Goal: Ask a question

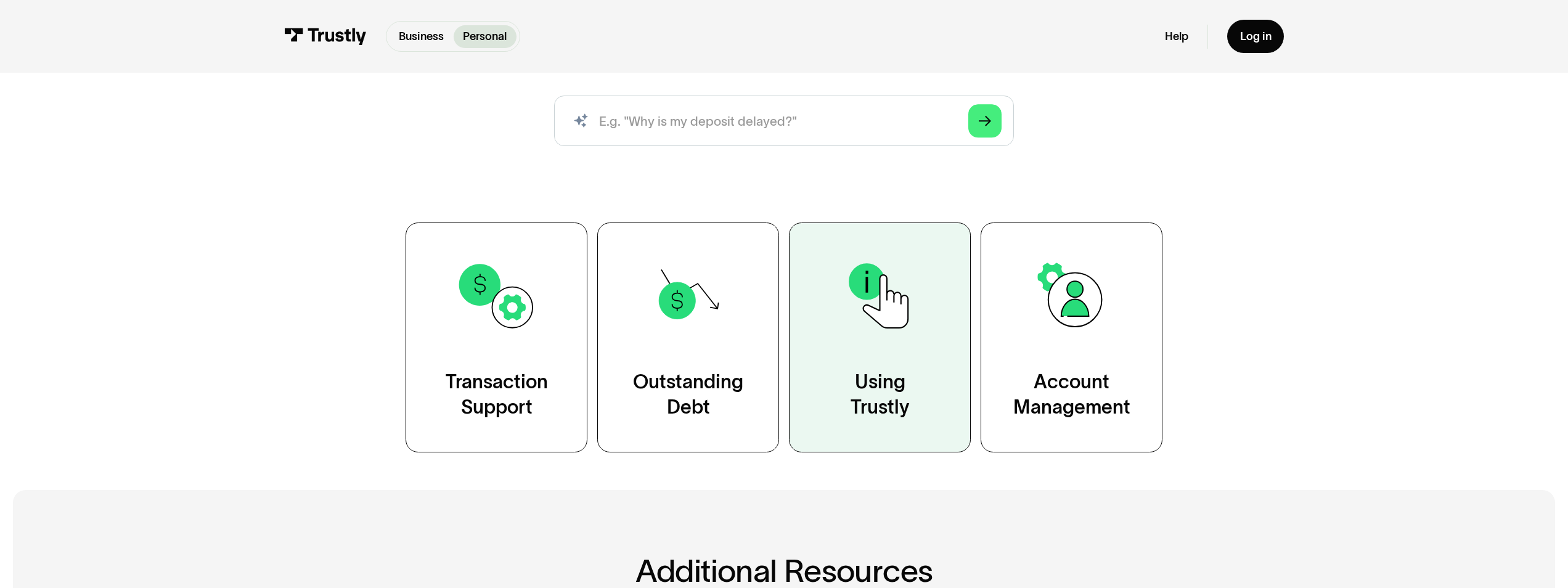
scroll to position [182, 0]
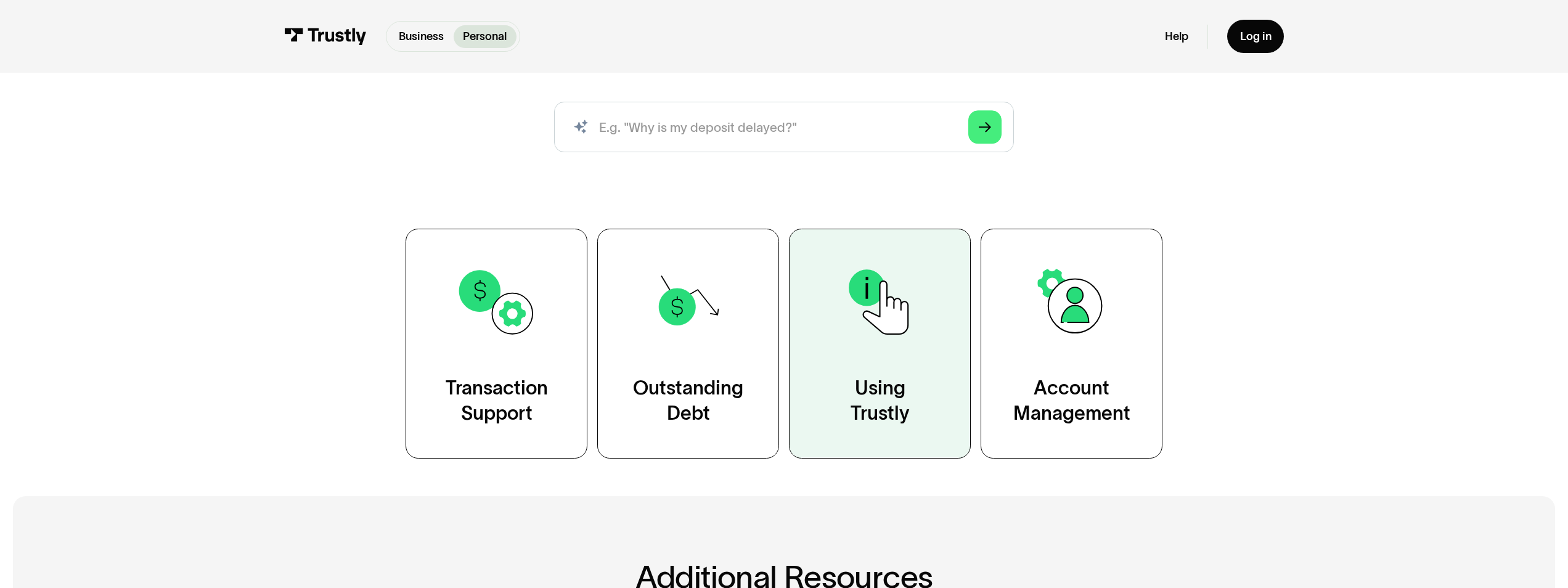
click at [882, 329] on img at bounding box center [880, 301] width 82 height 82
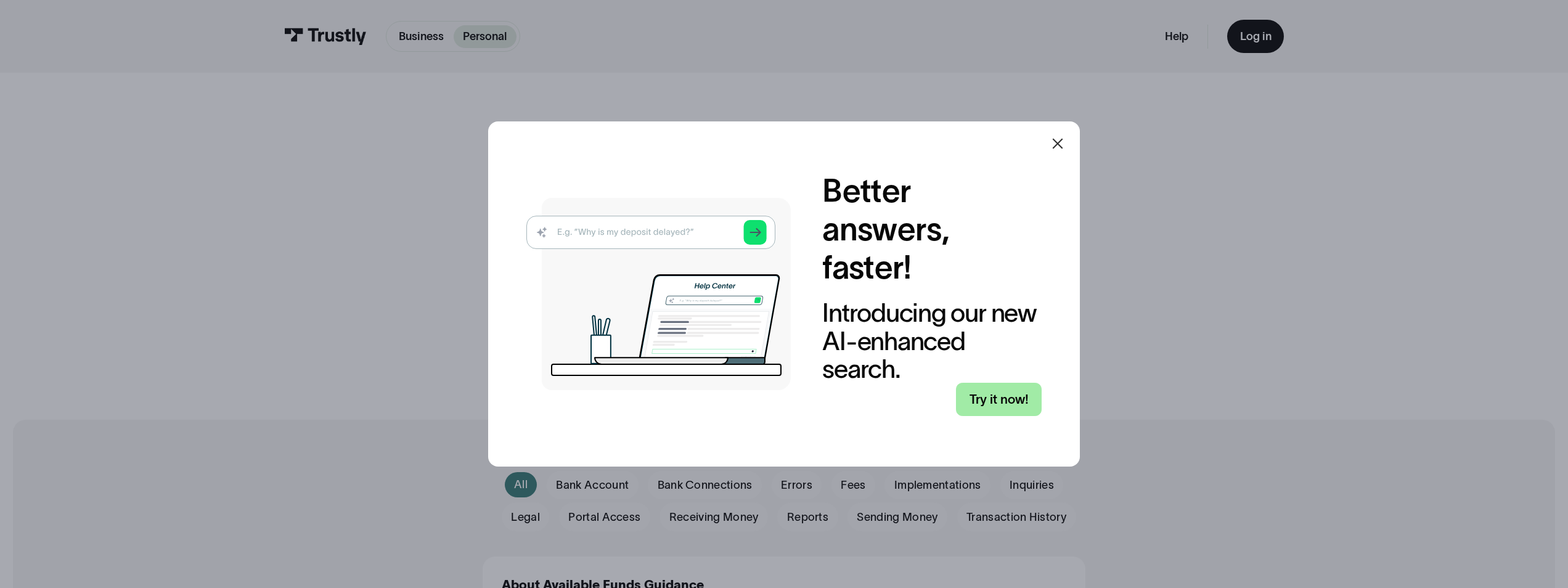
click at [1004, 398] on link "Try it now!" at bounding box center [998, 398] width 86 height 32
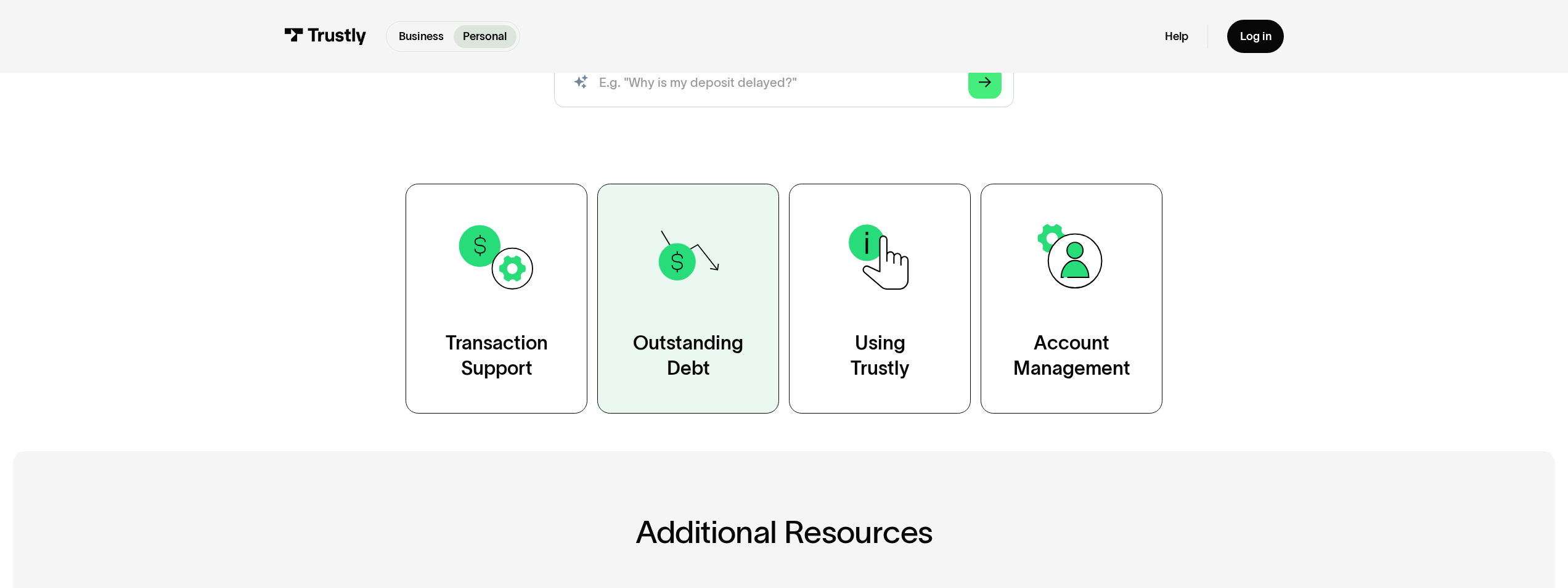
scroll to position [227, 0]
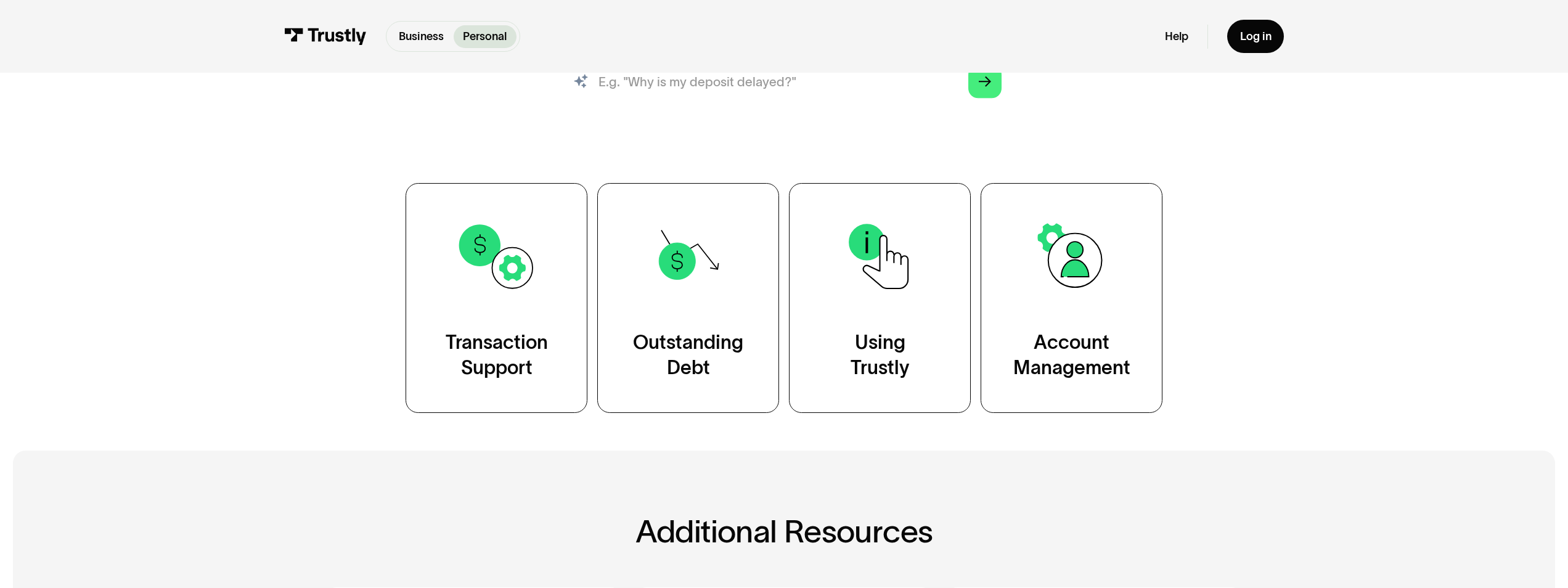
click at [648, 85] on input "search" at bounding box center [784, 81] width 461 height 51
type input "account not showing when i log in"
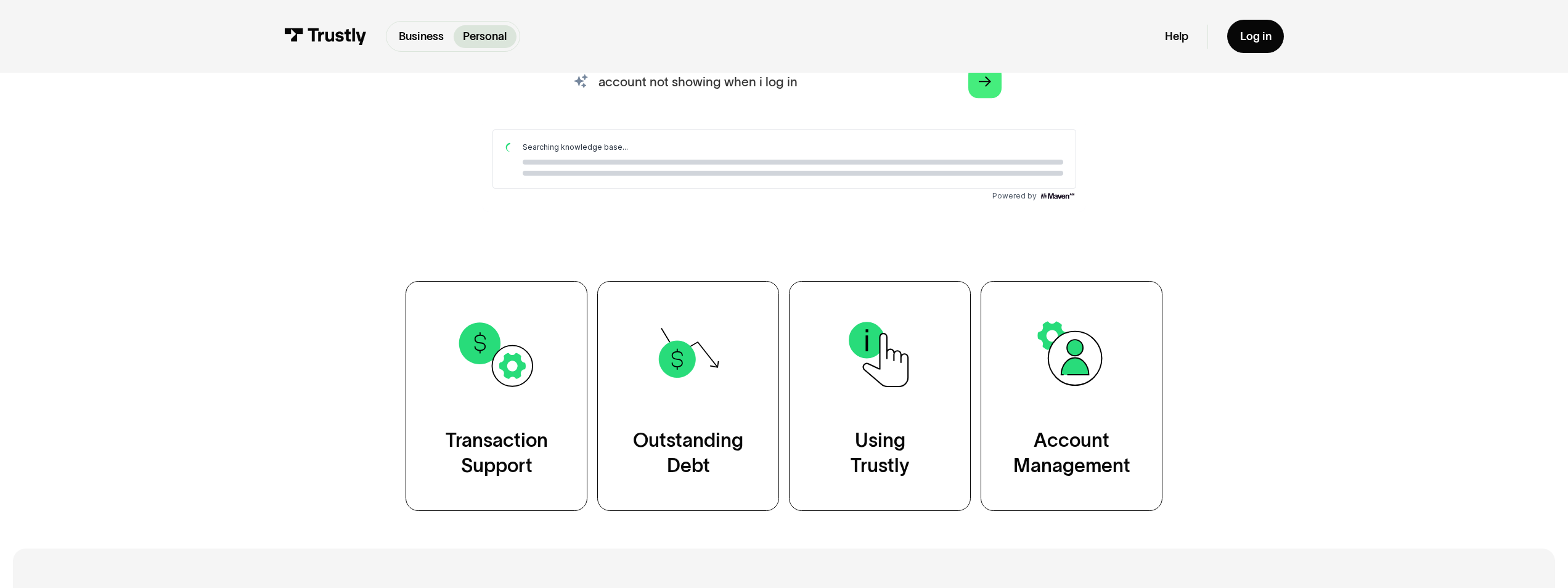
scroll to position [0, 0]
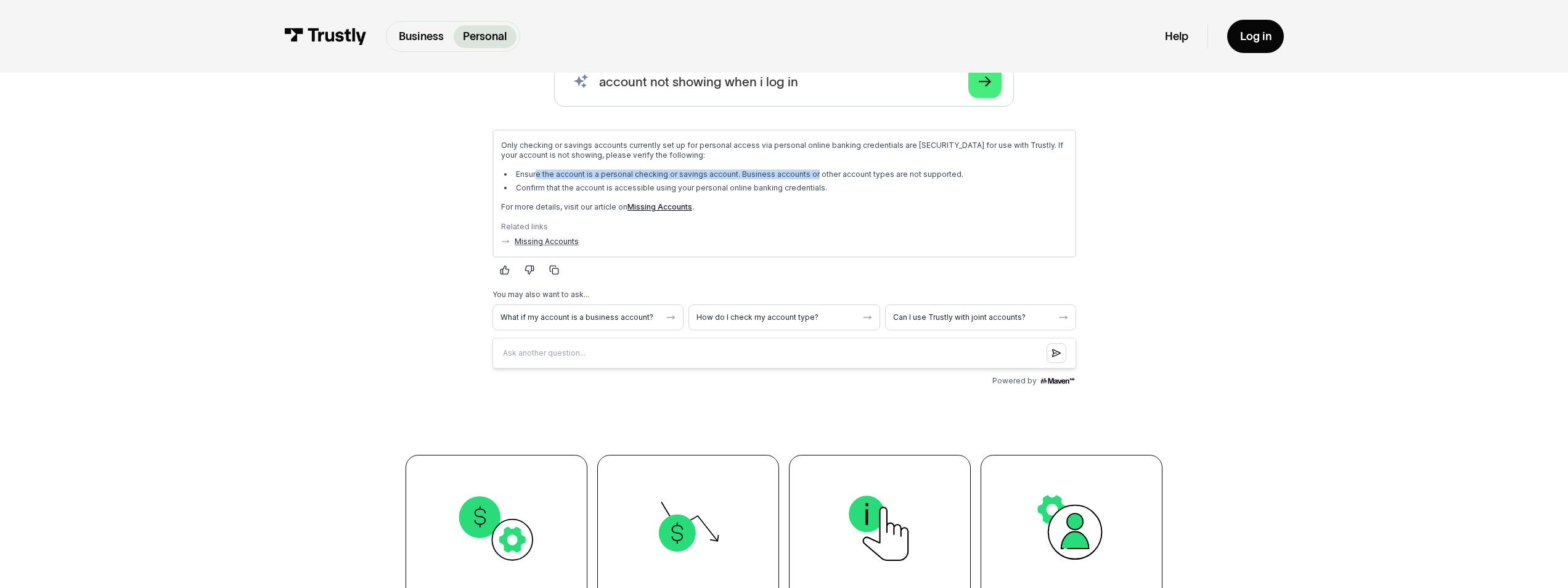
drag, startPoint x: 537, startPoint y: 171, endPoint x: 810, endPoint y: 174, distance: 273.0
click at [810, 174] on li "Ensure the account is a personal checking or savings account. Business accounts…" at bounding box center [790, 174] width 555 height 10
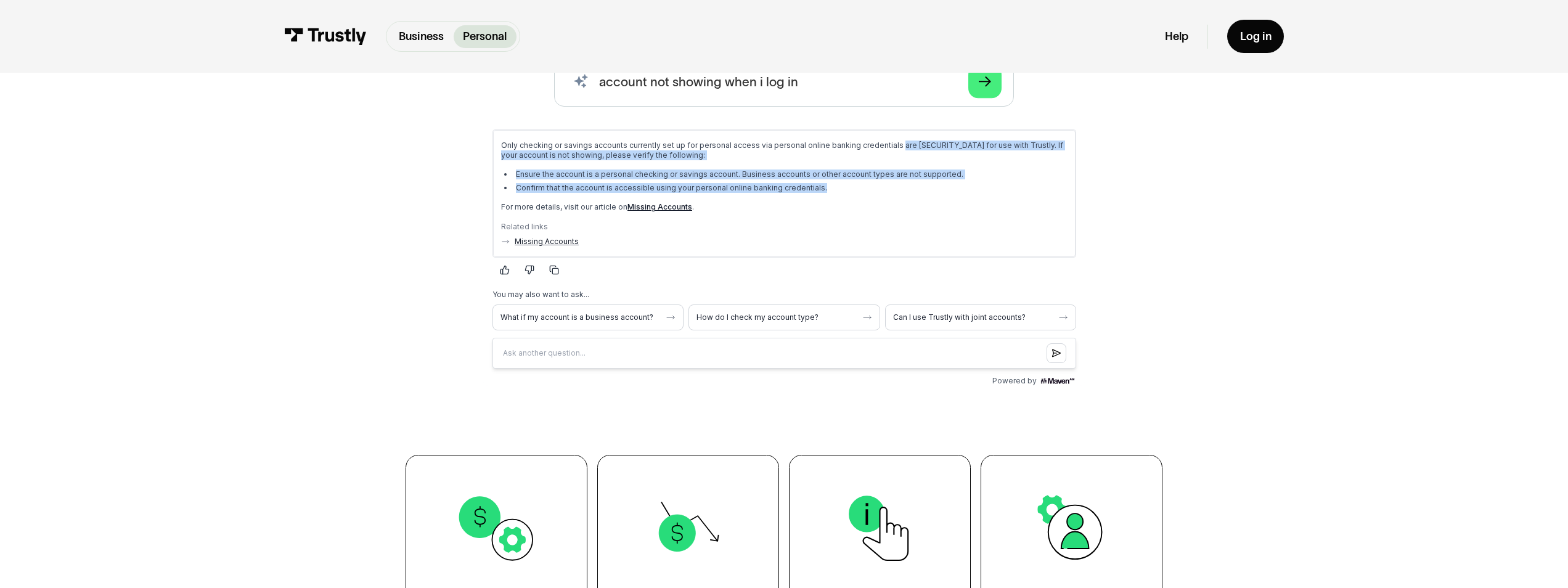
drag, startPoint x: 892, startPoint y: 145, endPoint x: 958, endPoint y: 186, distance: 77.7
click at [958, 186] on div "Only checking or savings accounts currently set up for personal access via pers…" at bounding box center [784, 175] width 566 height 72
click at [617, 319] on span "What if my account is a business account?" at bounding box center [580, 317] width 161 height 10
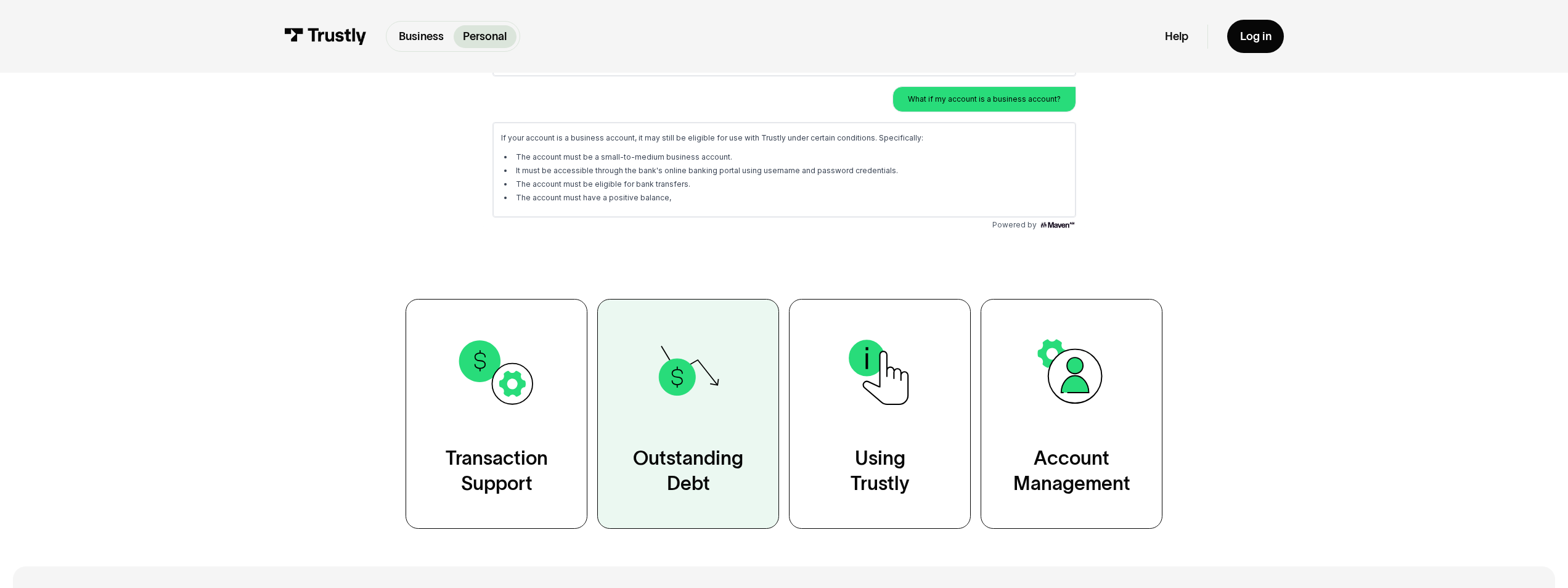
scroll to position [409, 0]
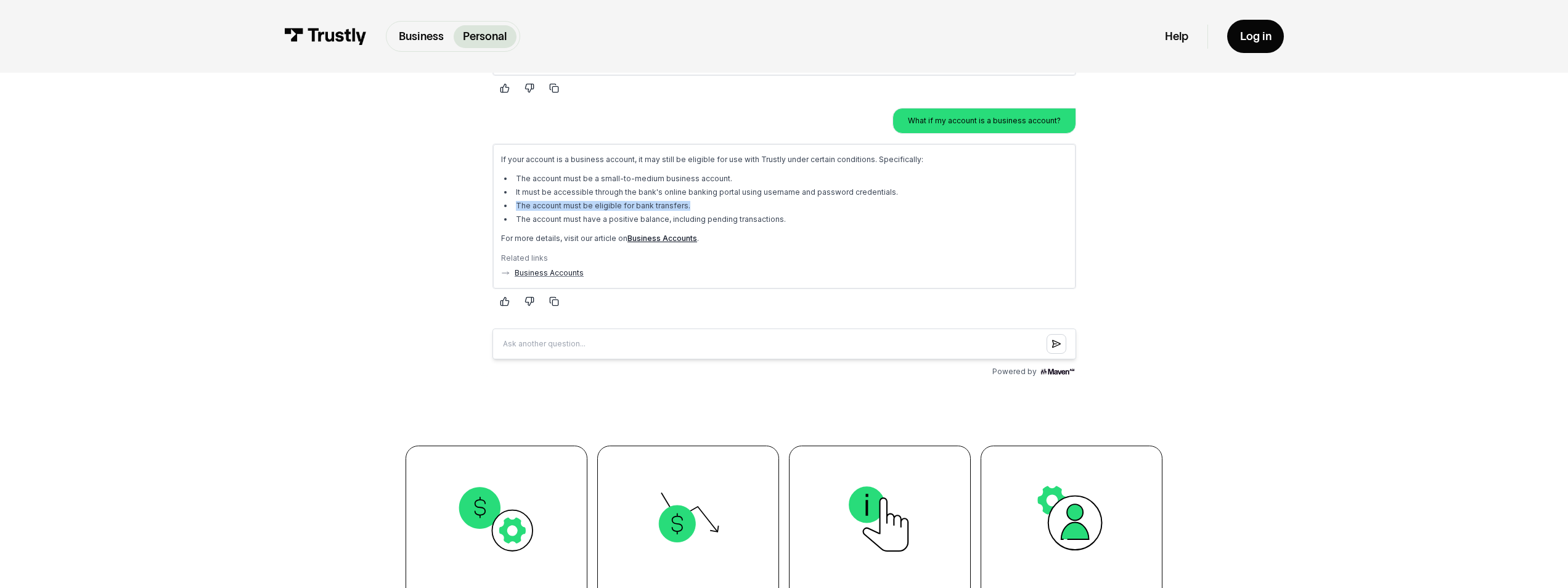
drag, startPoint x: 689, startPoint y: 205, endPoint x: 512, endPoint y: 198, distance: 177.1
click at [512, 198] on ul "The account must be a small-to-medium business account. It must be accessible t…" at bounding box center [784, 199] width 566 height 51
drag, startPoint x: 516, startPoint y: 220, endPoint x: 790, endPoint y: 216, distance: 274.0
click at [790, 216] on li "The account must have a positive balance, including pending transactions." at bounding box center [790, 220] width 555 height 10
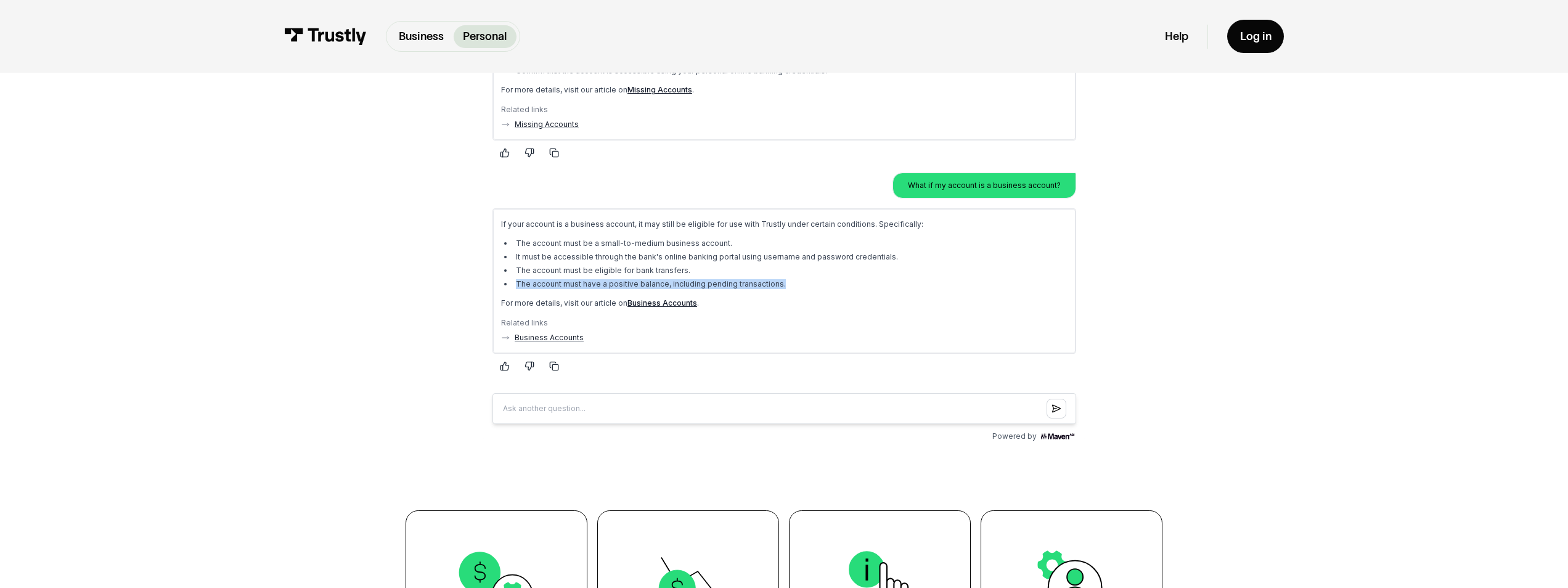
scroll to position [345, 0]
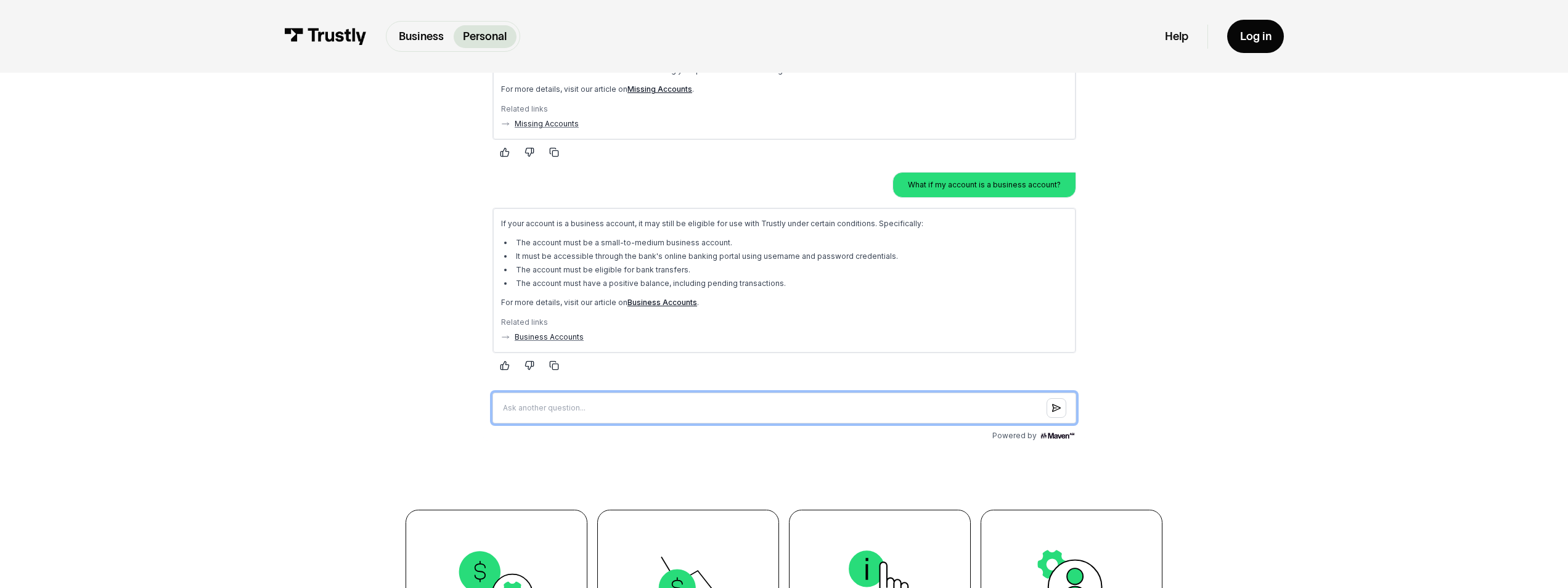
click at [547, 411] on input "Question box" at bounding box center [784, 407] width 584 height 31
type input "my account meets all of these requirements..."
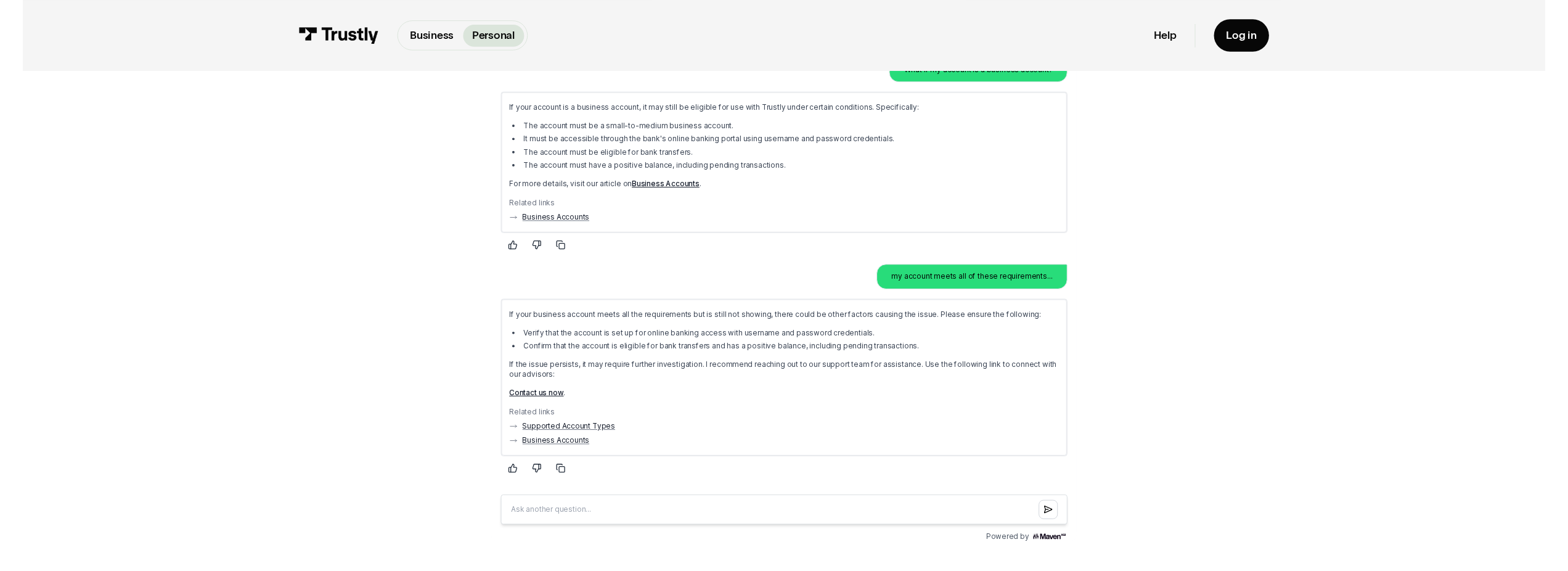
scroll to position [466, 0]
